Goal: Transaction & Acquisition: Purchase product/service

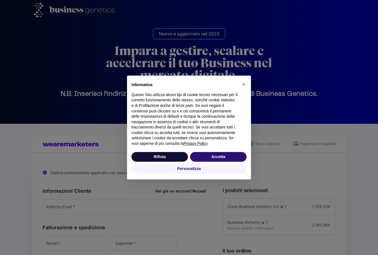
scroll to position [143, 0]
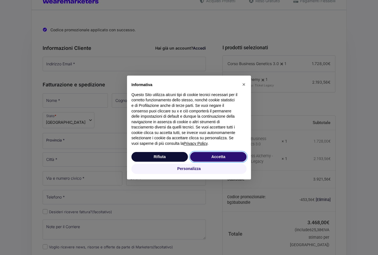
click at [207, 162] on button "Accetta" at bounding box center [218, 157] width 57 height 10
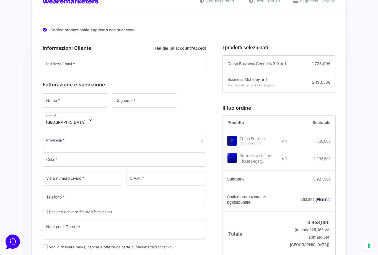
scroll to position [0, 0]
click at [196, 48] on link "Accedi" at bounding box center [199, 48] width 13 height 5
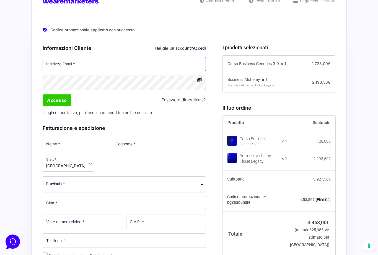
click at [54, 64] on input "Indirizzo Email *" at bounding box center [124, 64] width 163 height 14
type input "[PERSON_NAME][EMAIL_ADDRESS][DOMAIN_NAME]"
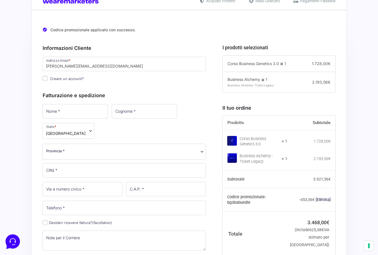
click at [44, 78] on input "Creare un account?" at bounding box center [45, 78] width 5 height 5
checkbox input "true"
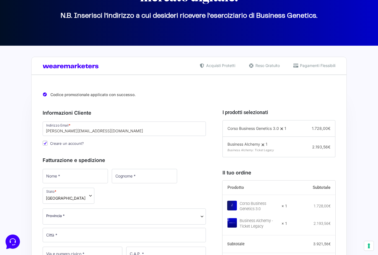
scroll to position [78, 0]
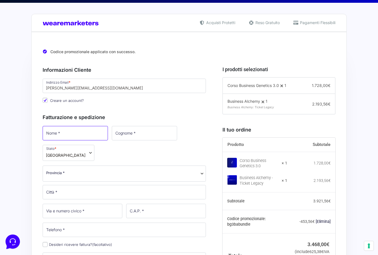
click at [46, 132] on input "Nome *" at bounding box center [75, 133] width 65 height 14
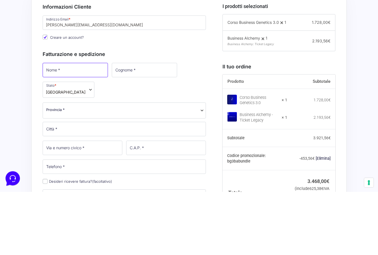
type input "[PERSON_NAME]"
type input "Veronesi"
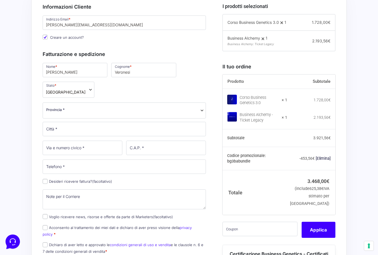
click at [51, 109] on span "Provincia *" at bounding box center [55, 110] width 19 height 6
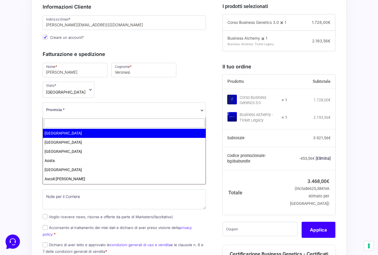
click at [57, 122] on input "text" at bounding box center [124, 123] width 161 height 9
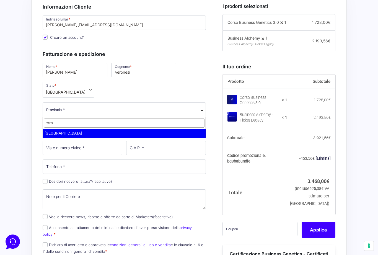
type input "[GEOGRAPHIC_DATA]"
select select "RM"
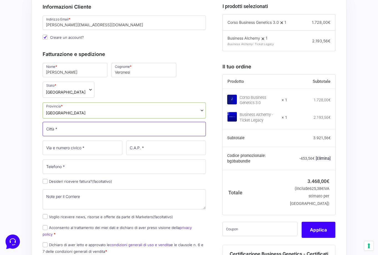
click at [52, 127] on input "Città *" at bounding box center [124, 129] width 163 height 14
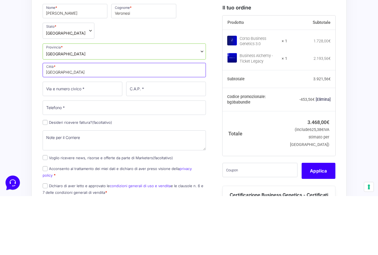
type input "[GEOGRAPHIC_DATA]"
click at [50, 141] on input "Via e numero civico *" at bounding box center [83, 148] width 80 height 14
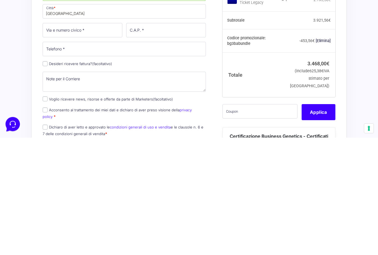
click at [45, 63] on div "Nome * [PERSON_NAME] * Veronesi Stato * Seleziona un paese / una regione… [GEOG…" at bounding box center [124, 160] width 167 height 196
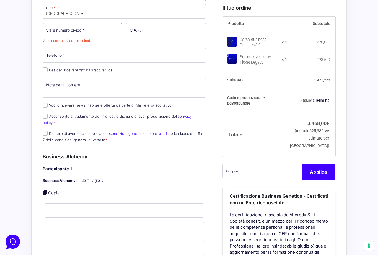
click at [45, 70] on input "Desideri ricevere fattura? (facoltativo)" at bounding box center [45, 69] width 5 height 5
checkbox input "true"
select select "IT"
type input "0000000"
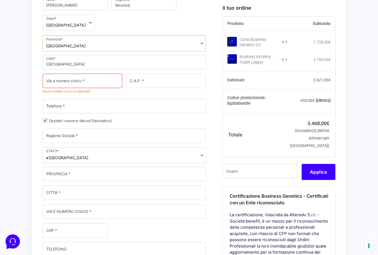
scroll to position [247, 0]
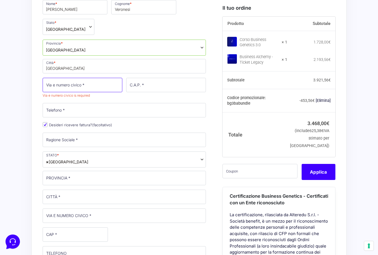
click at [51, 80] on input "Via e numero civico *" at bounding box center [83, 85] width 80 height 14
type input "[STREET_ADDRESS]"
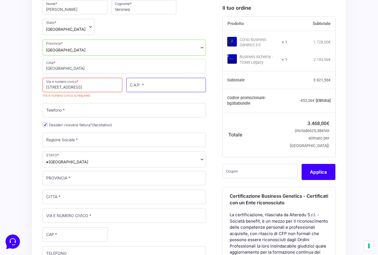
click at [139, 85] on input "C.A.P. *" at bounding box center [166, 85] width 80 height 14
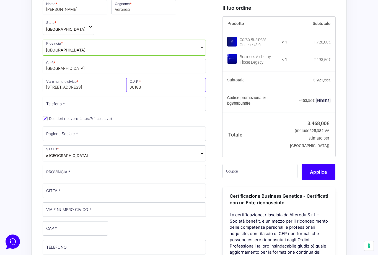
type input "00183"
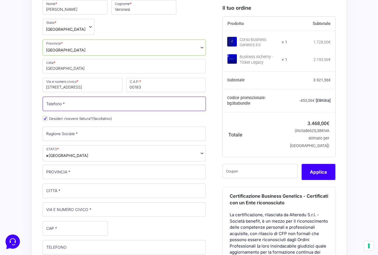
click at [54, 104] on input "Telefono *" at bounding box center [124, 104] width 163 height 14
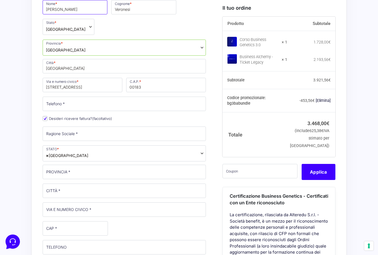
click at [63, 10] on input "[PERSON_NAME]" at bounding box center [75, 7] width 65 height 14
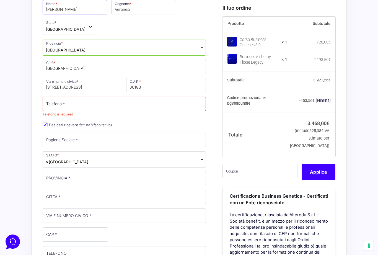
type input "[PERSON_NAME]"
click at [121, 10] on input "Veronesi" at bounding box center [143, 7] width 65 height 14
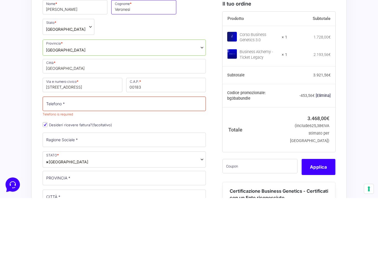
scroll to position [190, 0]
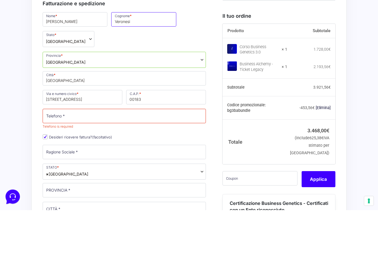
type input "Veronesi"
click at [67, 135] on input "[STREET_ADDRESS]" at bounding box center [83, 142] width 80 height 14
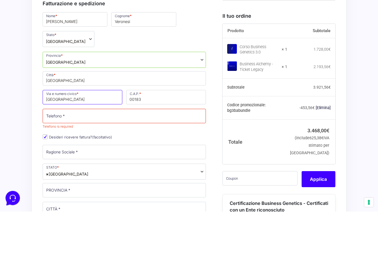
scroll to position [191, 0]
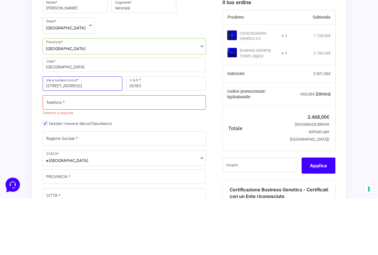
type input "[STREET_ADDRESS]"
click at [142, 134] on input "00183" at bounding box center [166, 141] width 80 height 14
type input "00060"
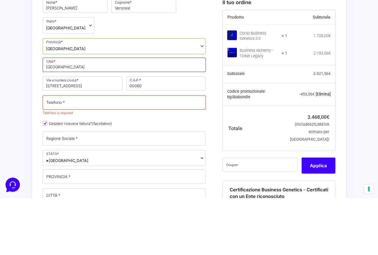
click at [62, 115] on input "[GEOGRAPHIC_DATA]" at bounding box center [124, 122] width 163 height 14
click at [48, 115] on input "[GEOGRAPHIC_DATA]" at bounding box center [124, 122] width 163 height 14
type input "Sacrofano"
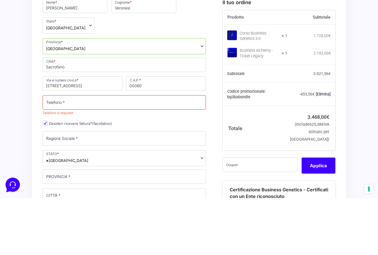
click at [58, 95] on span "[GEOGRAPHIC_DATA]" at bounding box center [124, 103] width 163 height 16
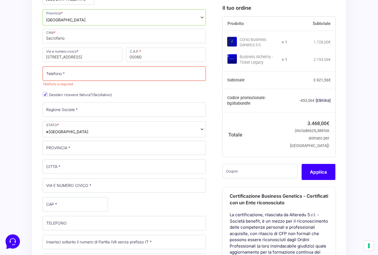
scroll to position [278, 0]
click at [52, 108] on input "Ragione Sociale *" at bounding box center [124, 109] width 163 height 14
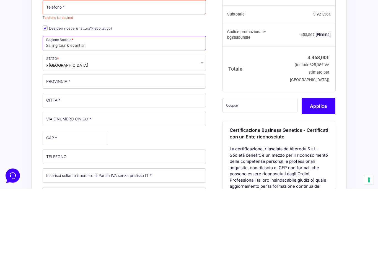
type input "Sailing tour & event srl"
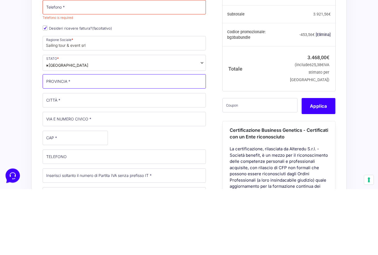
click at [52, 140] on input "PROVINCIA *" at bounding box center [124, 147] width 163 height 14
type input "[GEOGRAPHIC_DATA]"
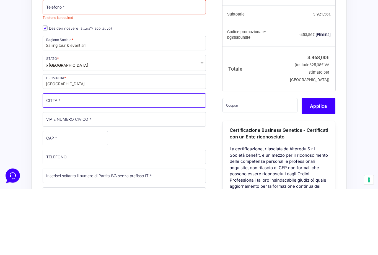
click at [50, 160] on input "CITTÀ *" at bounding box center [124, 167] width 163 height 14
type input "[GEOGRAPHIC_DATA]"
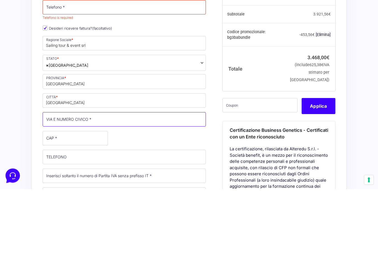
click at [48, 178] on input "VIA E NUMERO CIVICO *" at bounding box center [124, 185] width 163 height 14
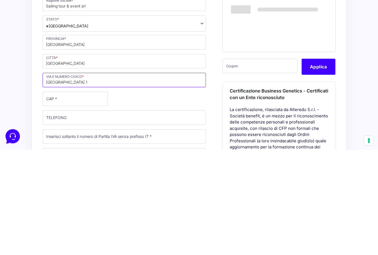
type input "[GEOGRAPHIC_DATA] 1"
click at [52, 197] on input "CAP *" at bounding box center [75, 204] width 65 height 14
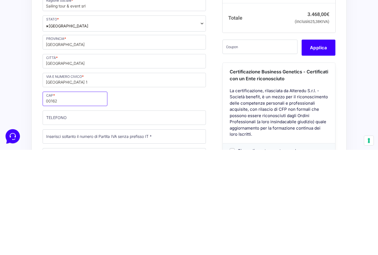
type input "00162"
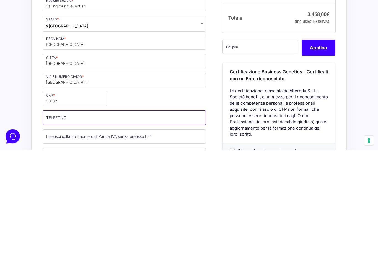
click at [51, 216] on input "TELEFONO (facoltativo)" at bounding box center [124, 223] width 163 height 14
type input "3337002225"
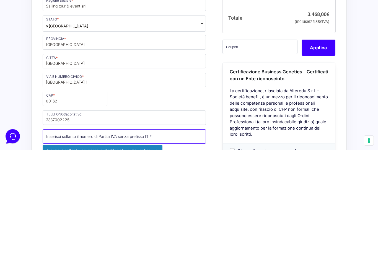
scroll to position [317, 0]
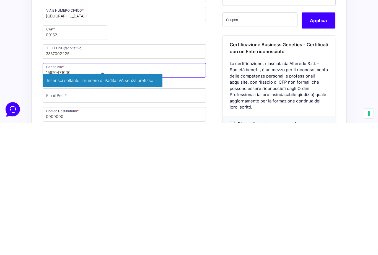
type input "15670471000"
click at [52, 95] on div "Nome * [PERSON_NAME] * Veronesi Stato * Seleziona un paese / una regione… [GEOG…" at bounding box center [124, 128] width 167 height 398
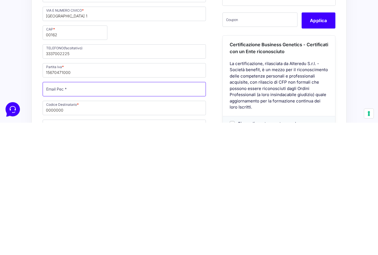
click at [142, 214] on input "Email Pec *" at bounding box center [124, 221] width 163 height 14
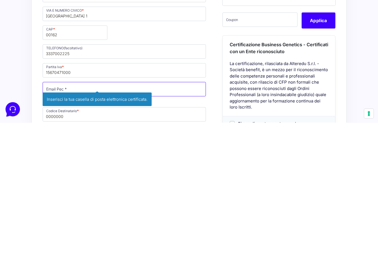
paste input "mailto:[EMAIL_ADDRESS][DOMAIN_NAME]"
click at [56, 214] on input "mailto:[EMAIL_ADDRESS][DOMAIN_NAME]" at bounding box center [124, 221] width 163 height 14
type input "[EMAIL_ADDRESS][DOMAIN_NAME]"
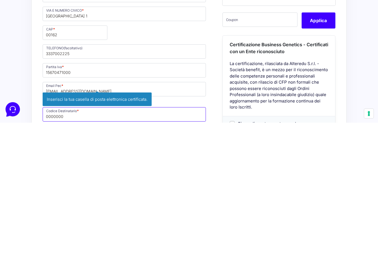
click at [55, 115] on div "Nome * [PERSON_NAME] * Veronesi Stato * Seleziona un paese / una regione… [GEOG…" at bounding box center [124, 128] width 167 height 398
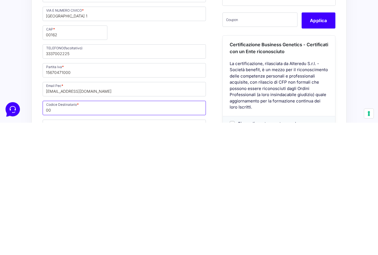
type input "0"
type input "KRRH6B9"
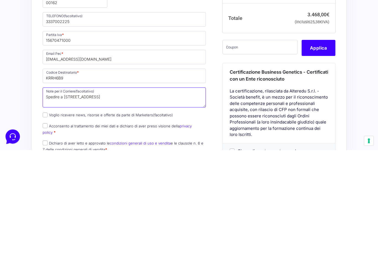
type textarea "Spedire a [STREET_ADDRESS]"
click at [47, 218] on input "Voglio ricevere news, risorse e offerte da parte di Marketers (facoltativo)" at bounding box center [45, 220] width 5 height 5
checkbox input "true"
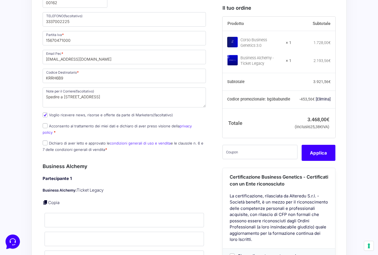
click at [45, 125] on input "Acconsento al trattamento dei miei dati e dichiaro di aver preso visione della …" at bounding box center [45, 125] width 5 height 5
checkbox input "true"
click at [45, 140] on input "Dichiaro di aver letto e approvato le condizioni generali di uso e vendita e le…" at bounding box center [45, 142] width 5 height 5
checkbox input "true"
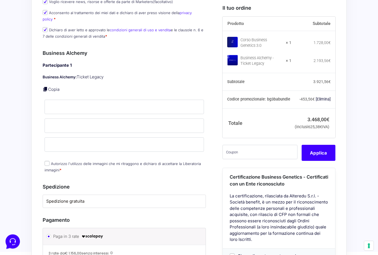
scroll to position [595, 0]
click at [52, 87] on link "Copia" at bounding box center [53, 89] width 11 height 5
type input "[PERSON_NAME]"
type input "Veronesi"
type input "[PERSON_NAME][EMAIL_ADDRESS][DOMAIN_NAME]"
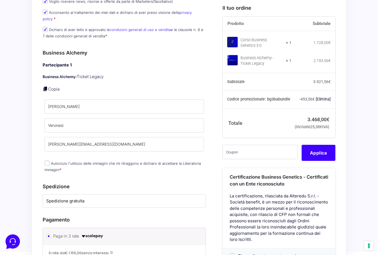
scroll to position [595, 0]
click at [45, 161] on input "Autorizzo l'utilizzo delle immagini che mi ritraggono e dichiaro di accettare l…" at bounding box center [47, 163] width 5 height 5
checkbox input "true"
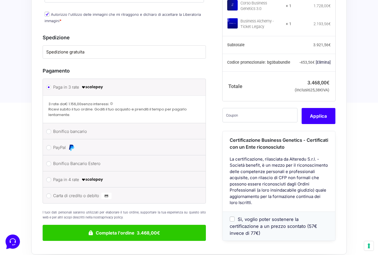
scroll to position [744, 0]
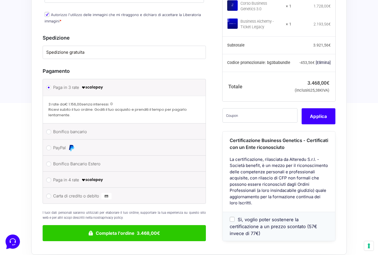
click at [50, 194] on input "Carta di credito o debito" at bounding box center [48, 196] width 5 height 5
radio input "true"
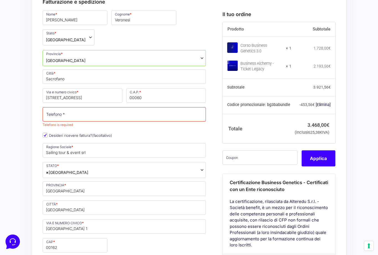
scroll to position [236, 0]
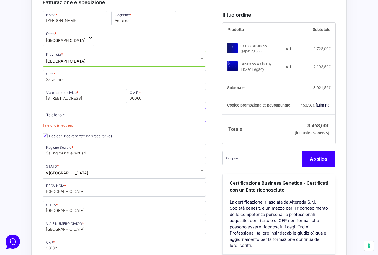
click at [52, 114] on input "Telefono *" at bounding box center [124, 115] width 163 height 14
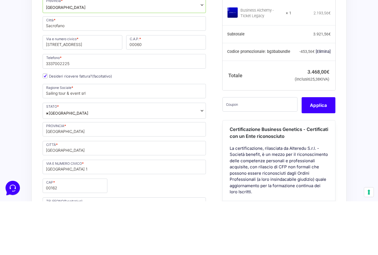
scroll to position [290, 0]
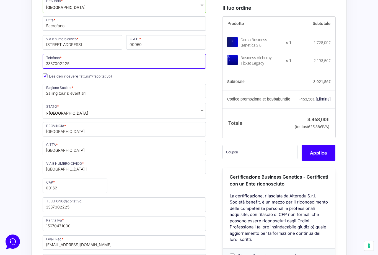
click at [74, 65] on input "3337002225" at bounding box center [124, 61] width 163 height 14
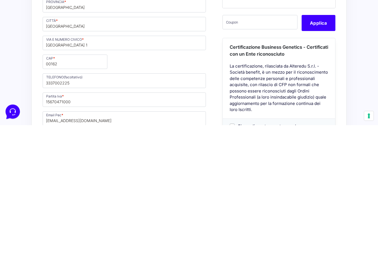
type input "3337002225"
click at [74, 204] on input "3337002225" at bounding box center [124, 211] width 163 height 14
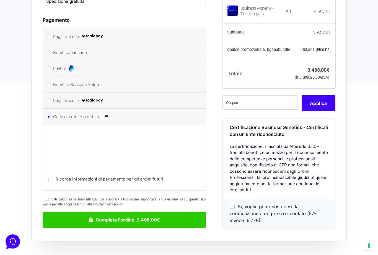
scroll to position [789, 0]
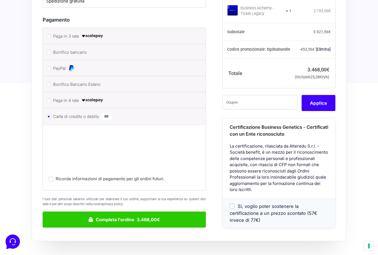
type input "3337002225"
click at [97, 212] on button "Completa l'ordine 3.468,00€" at bounding box center [124, 220] width 163 height 16
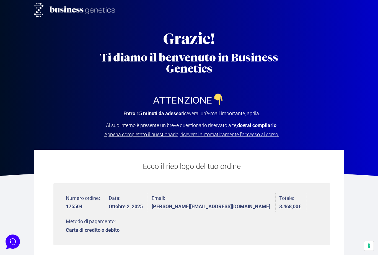
click at [255, 133] on span "Appena completato il questionario, riceverai automaticamente l’accesso al corso." at bounding box center [191, 135] width 175 height 6
